Goal: Task Accomplishment & Management: Use online tool/utility

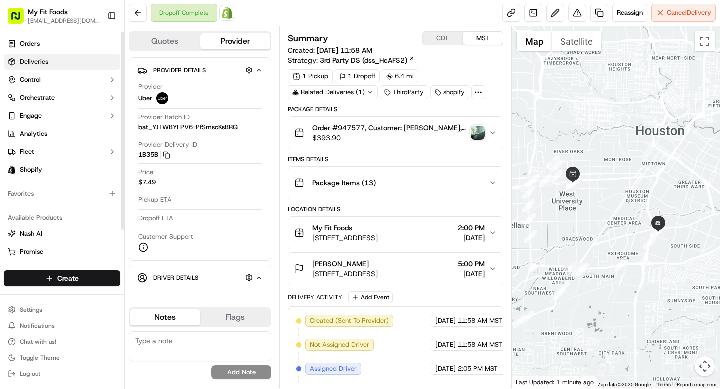
click at [45, 60] on span "Deliveries" at bounding box center [34, 62] width 29 height 9
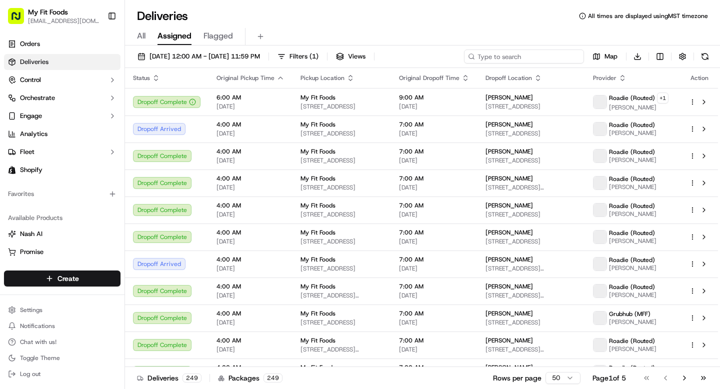
click at [524, 54] on input at bounding box center [524, 57] width 120 height 14
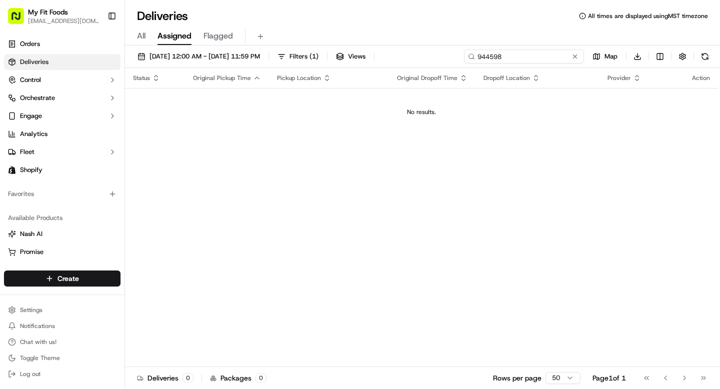
click at [493, 59] on input "944598" at bounding box center [524, 57] width 120 height 14
type input "944598"
click at [145, 40] on span "All" at bounding box center [141, 36] width 9 height 12
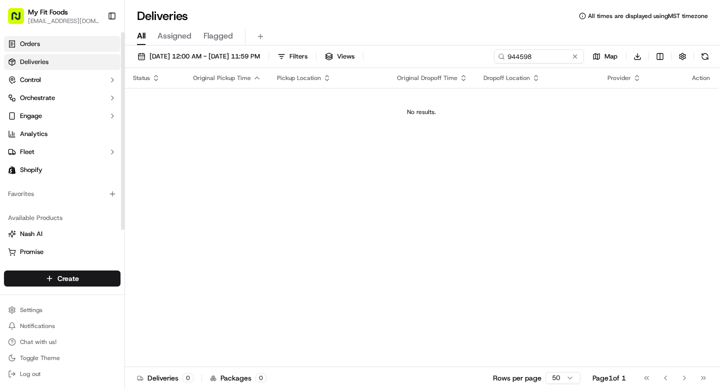
click at [66, 47] on link "Orders" at bounding box center [62, 44] width 117 height 16
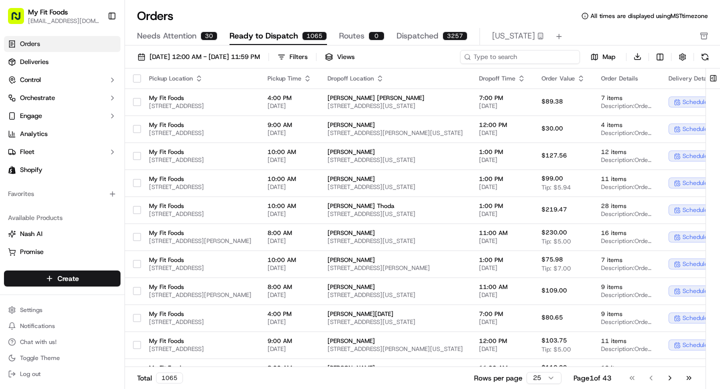
click at [516, 56] on input at bounding box center [520, 57] width 120 height 14
paste input "944598"
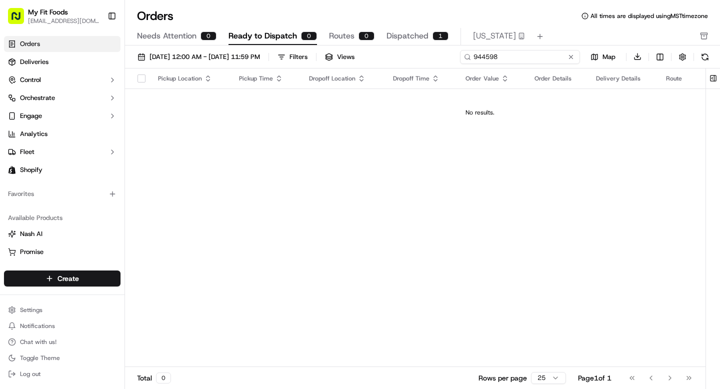
type input "944598"
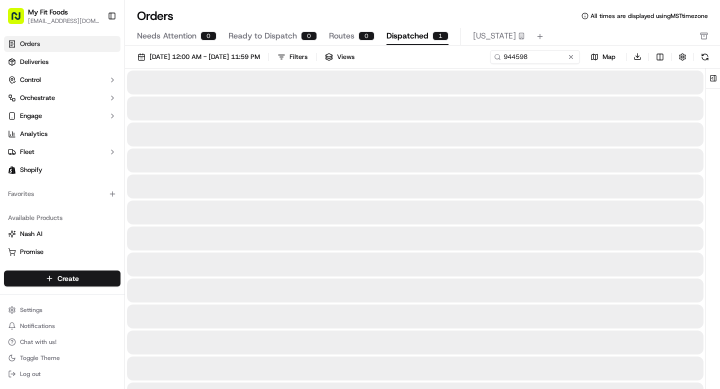
click at [412, 29] on button "Dispatched 1" at bounding box center [418, 36] width 62 height 17
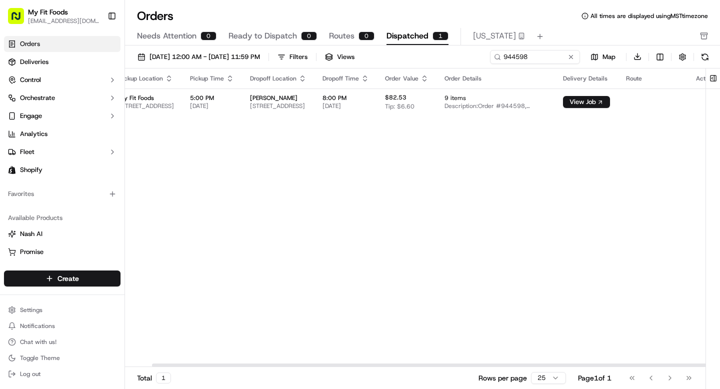
scroll to position [0, 131]
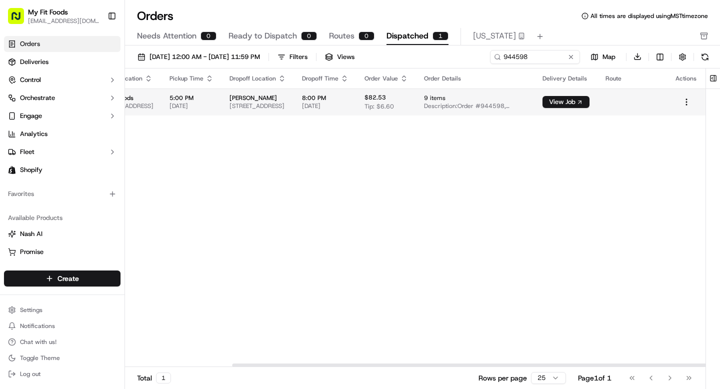
click at [587, 110] on td "View Job" at bounding box center [566, 102] width 63 height 27
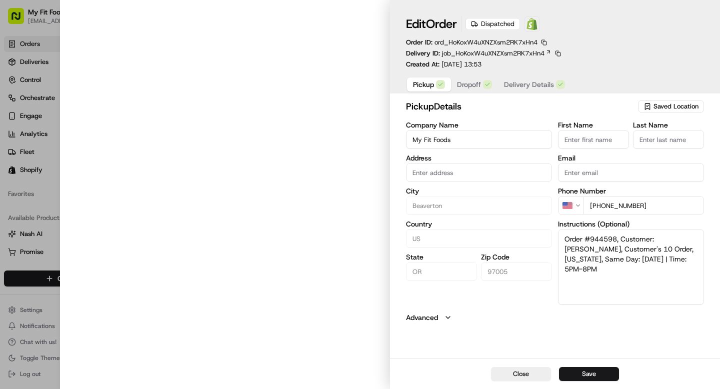
type input "3600 Southwest Cedar Hills Boulevard , Beaverton, OR, 97005"
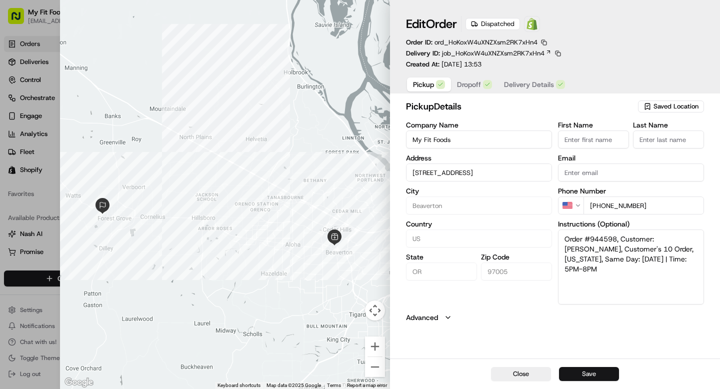
click at [582, 376] on button "Save" at bounding box center [589, 374] width 60 height 14
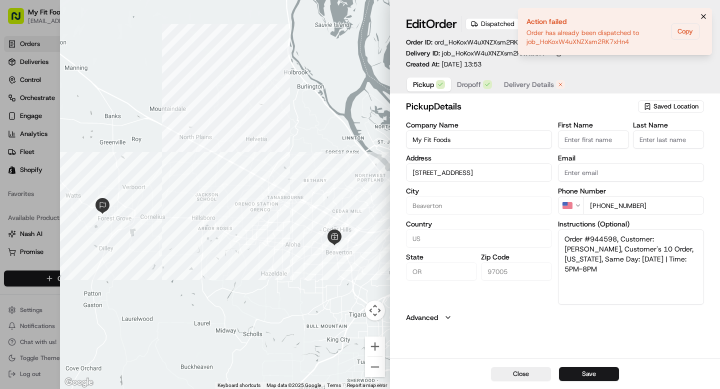
click at [704, 15] on icon "Notifications (F8)" at bounding box center [704, 17] width 8 height 8
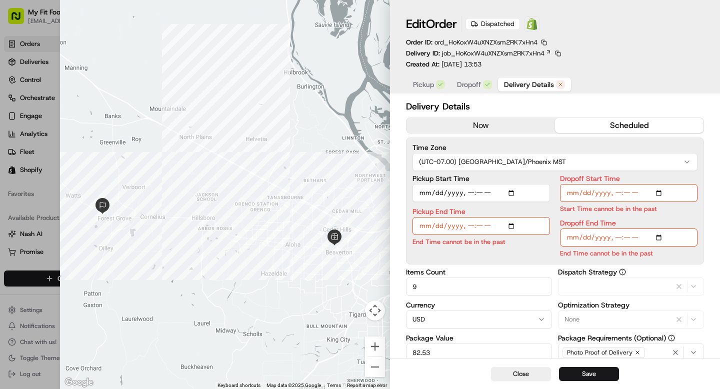
click at [518, 89] on span "Delivery Details" at bounding box center [529, 85] width 50 height 10
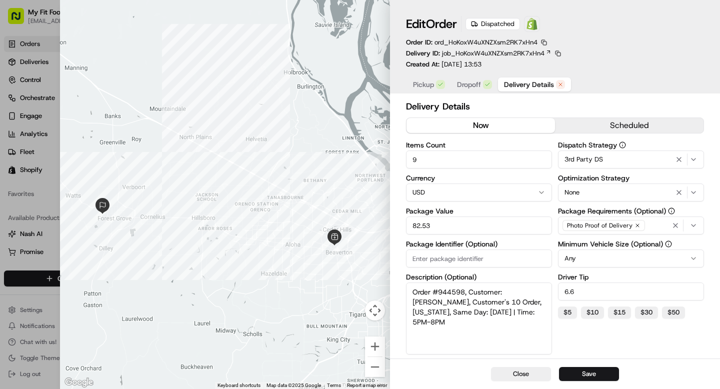
click at [469, 126] on button "now" at bounding box center [481, 125] width 149 height 15
click at [592, 375] on button "Save" at bounding box center [589, 374] width 60 height 14
type input "1"
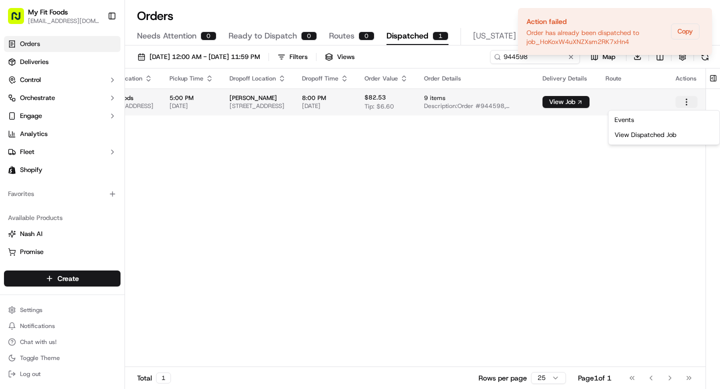
click at [687, 104] on html "My Fit Foods support@myfitfoods.com Toggle Sidebar Orders Deliveries Control Or…" at bounding box center [360, 194] width 720 height 389
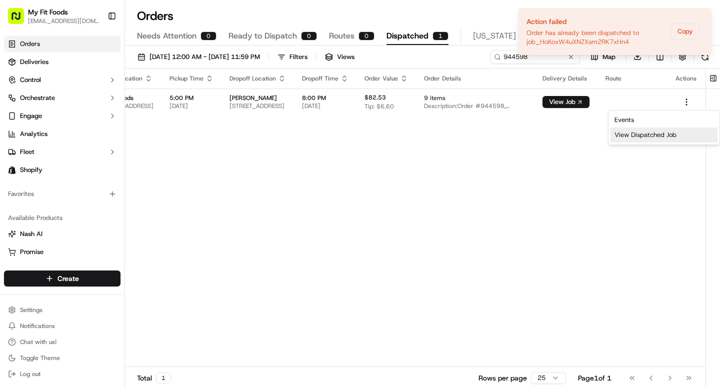
click at [623, 141] on div "View Dispatched Job" at bounding box center [664, 135] width 107 height 15
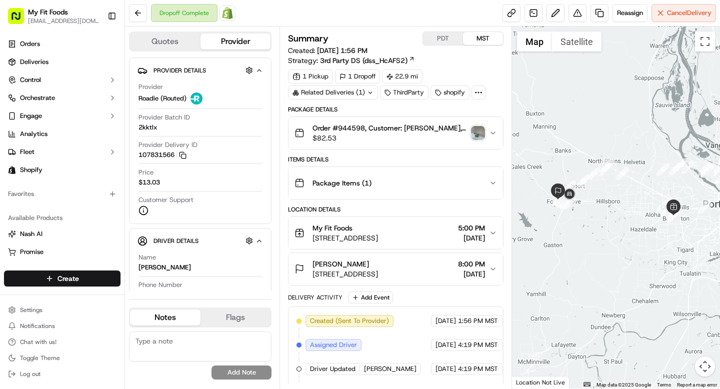
click at [493, 132] on icon "button" at bounding box center [493, 133] width 8 height 8
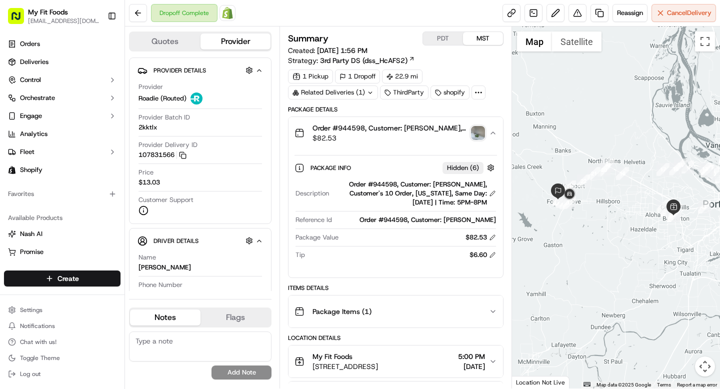
click at [480, 133] on img "button" at bounding box center [478, 133] width 14 height 14
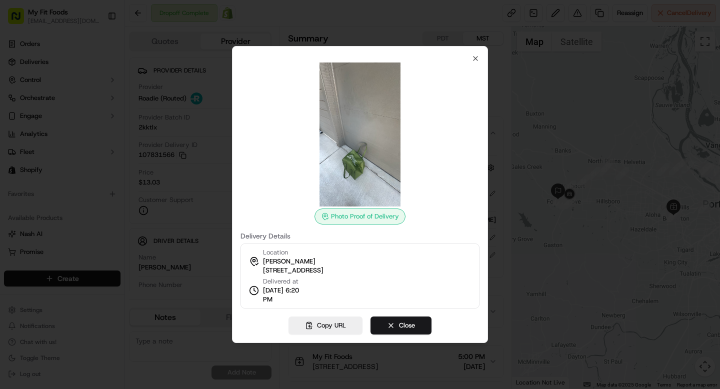
click at [477, 52] on div "Photo Proof of Delivery Delivery Details Location [PERSON_NAME] [STREET_ADDRESS…" at bounding box center [360, 194] width 256 height 297
click at [475, 59] on icon "button" at bounding box center [476, 59] width 8 height 8
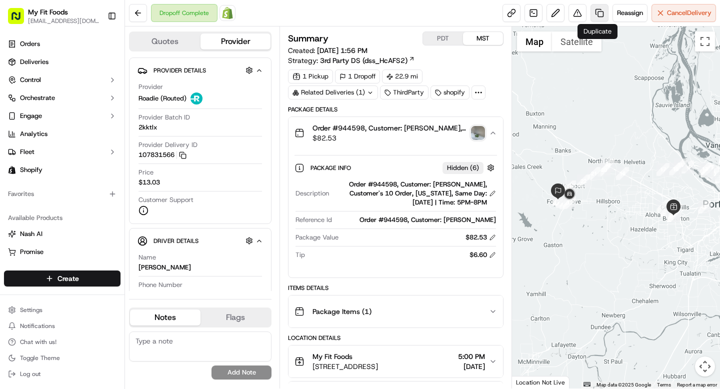
click at [597, 14] on link at bounding box center [600, 13] width 18 height 18
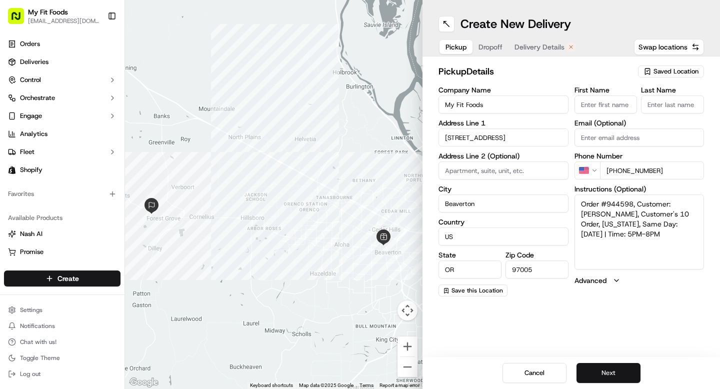
click at [598, 370] on button "Next" at bounding box center [609, 373] width 64 height 20
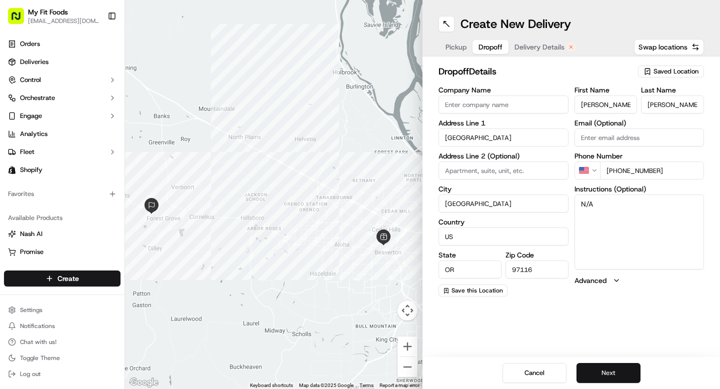
click at [598, 370] on button "Next" at bounding box center [609, 373] width 64 height 20
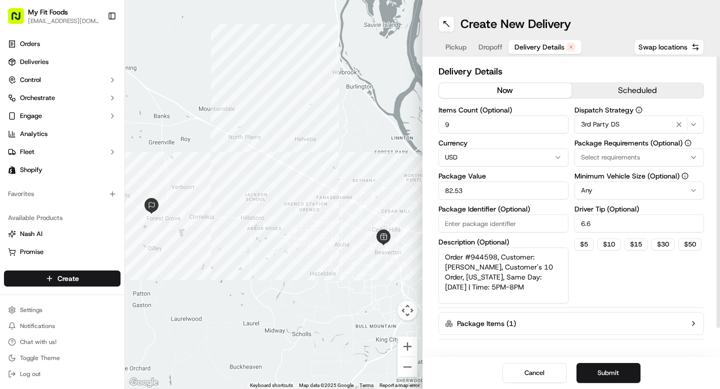
click at [503, 95] on button "now" at bounding box center [505, 90] width 133 height 15
click at [601, 371] on button "Submit" at bounding box center [609, 373] width 64 height 20
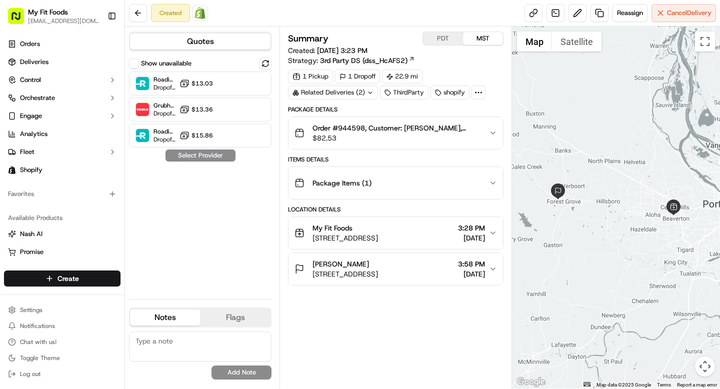
click at [499, 133] on button "Order #944598, Customer: [PERSON_NAME], Customer's 10 Order, [US_STATE], Same D…" at bounding box center [396, 133] width 214 height 32
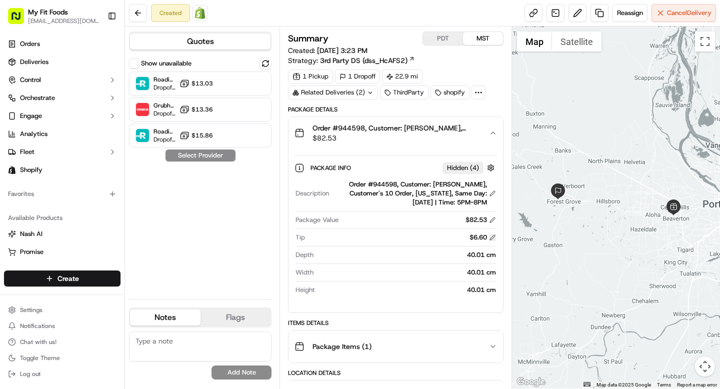
click at [492, 239] on button at bounding box center [492, 237] width 7 height 7
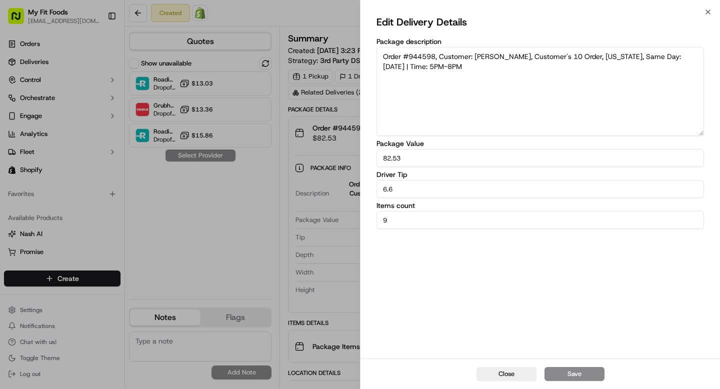
drag, startPoint x: 407, startPoint y: 188, endPoint x: 351, endPoint y: 187, distance: 56.0
click at [351, 187] on body "My Fit Foods [EMAIL_ADDRESS][DOMAIN_NAME] Toggle Sidebar Orders Deliveries Cont…" at bounding box center [360, 194] width 720 height 389
type input "8"
click at [569, 371] on button "Save" at bounding box center [575, 374] width 60 height 14
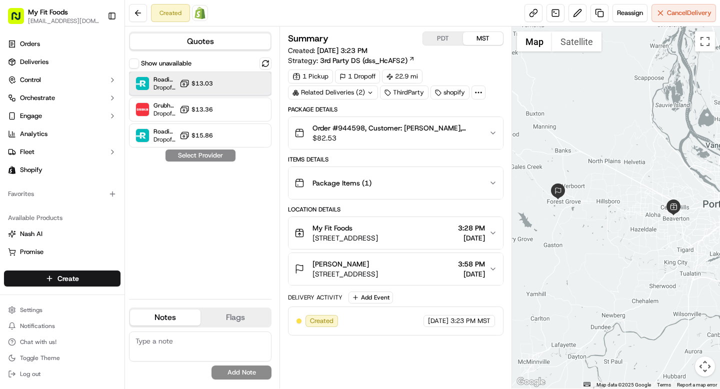
click at [227, 82] on div "Roadie (Routed) Dropoff ETA - $13.03" at bounding box center [200, 84] width 143 height 24
click at [213, 155] on button "Assign Provider" at bounding box center [200, 156] width 71 height 12
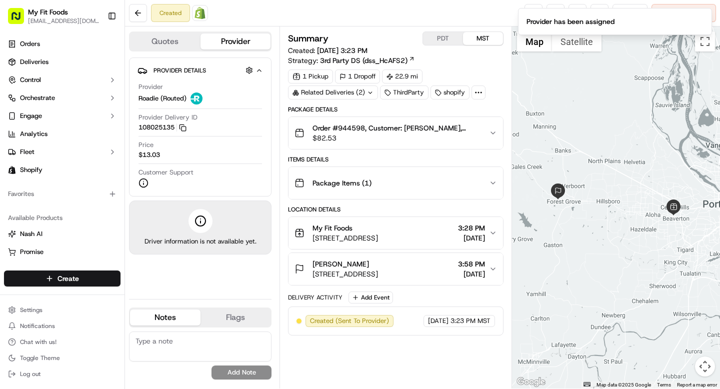
click at [494, 6] on div "Created Open Order in Shopify Reassign Cancel Delivery" at bounding box center [422, 13] width 595 height 27
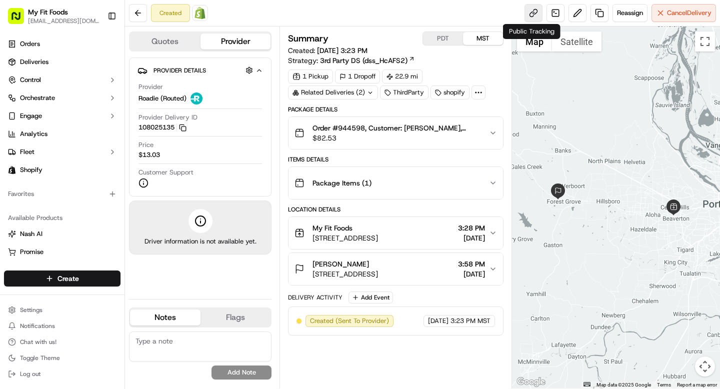
click at [529, 17] on link at bounding box center [534, 13] width 18 height 18
